Goal: Information Seeking & Learning: Learn about a topic

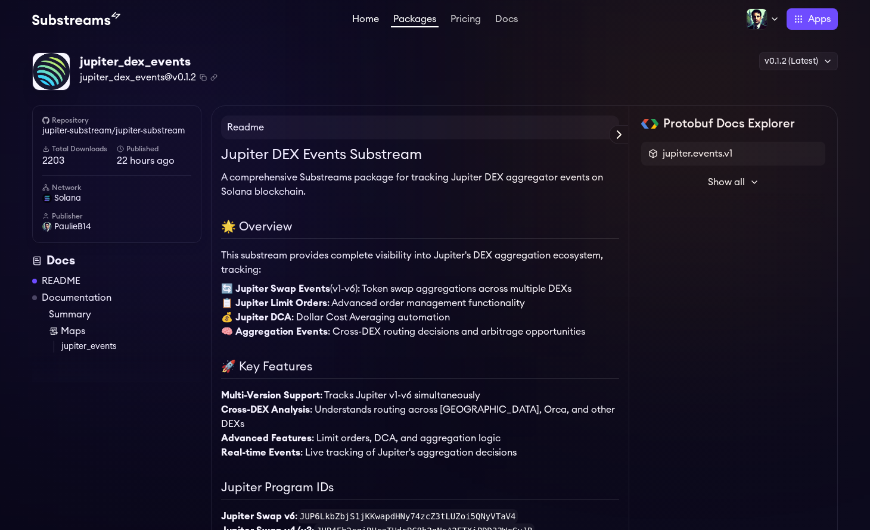
click at [366, 20] on link "Home" at bounding box center [366, 20] width 32 height 12
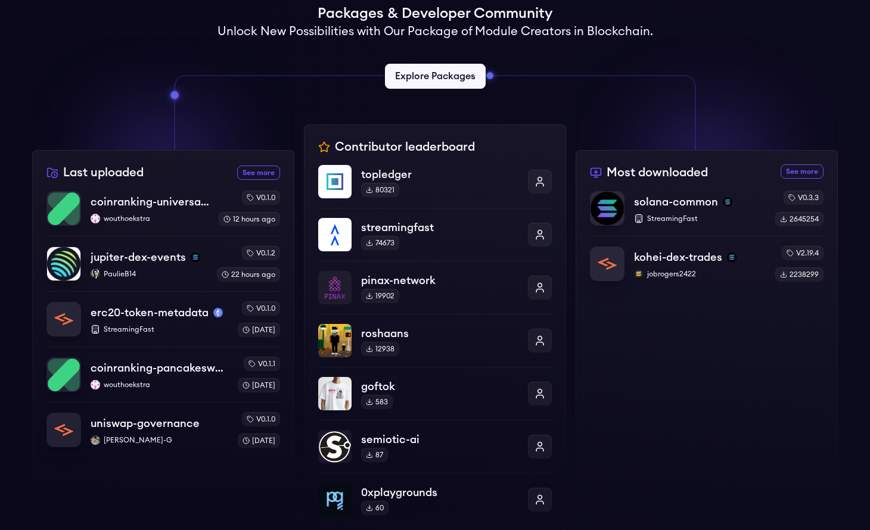
scroll to position [372, 0]
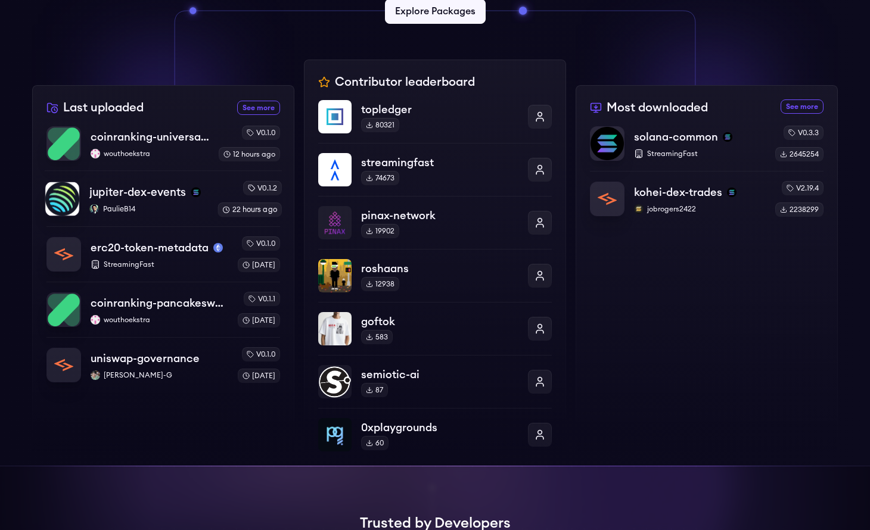
click at [156, 202] on div "jupiter-dex-events PaulieB14" at bounding box center [148, 199] width 119 height 30
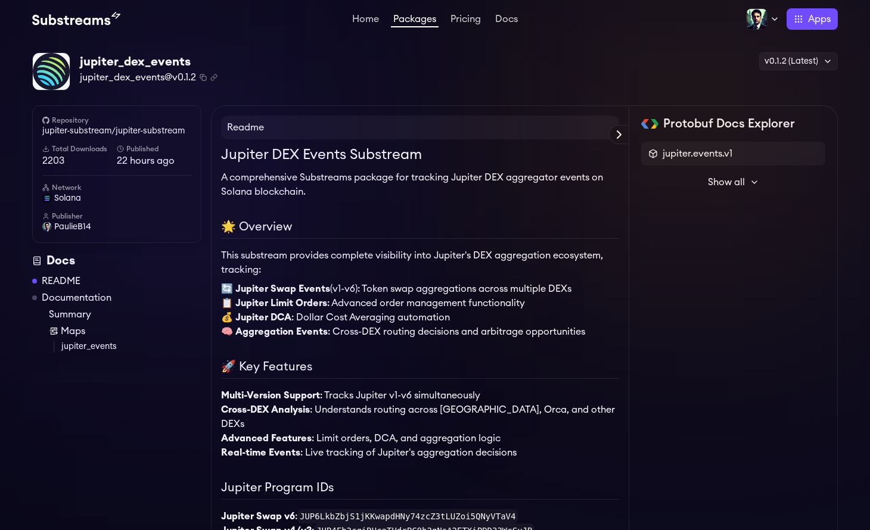
click at [757, 183] on icon at bounding box center [755, 183] width 10 height 10
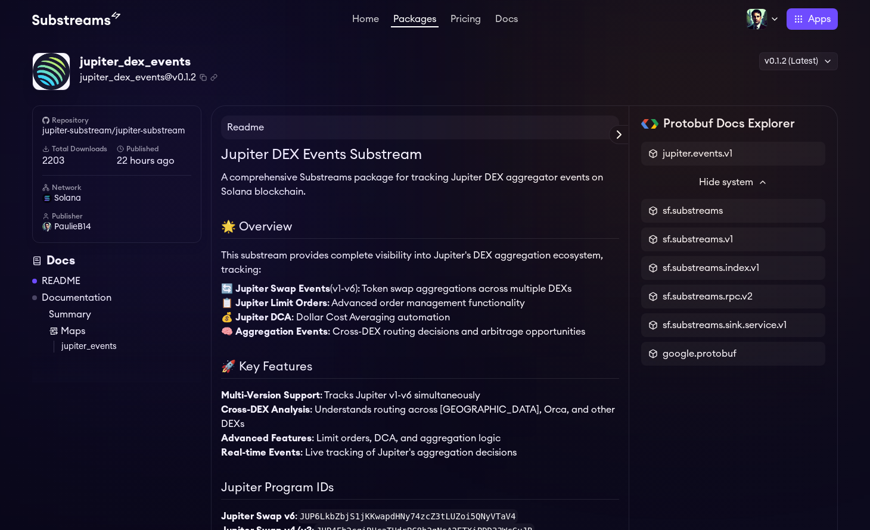
click at [756, 183] on button "Hide system" at bounding box center [733, 182] width 184 height 24
